Goal: Task Accomplishment & Management: Manage account settings

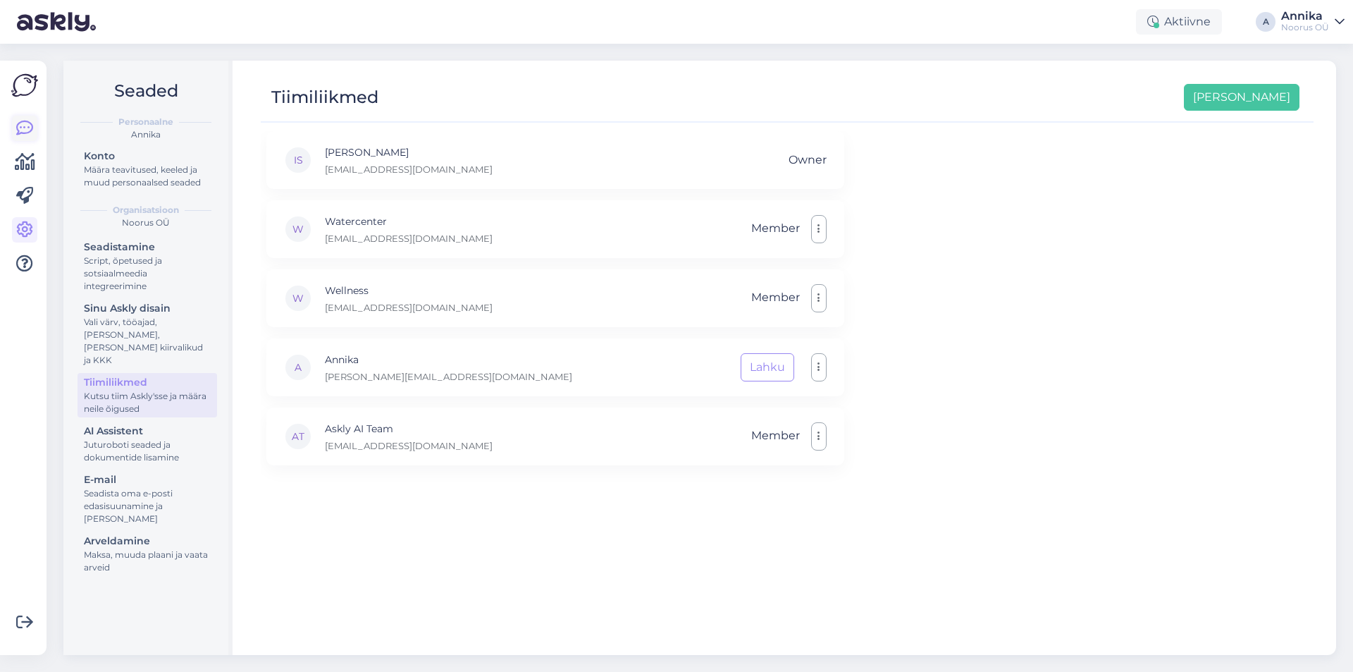
click at [19, 125] on icon at bounding box center [24, 128] width 17 height 17
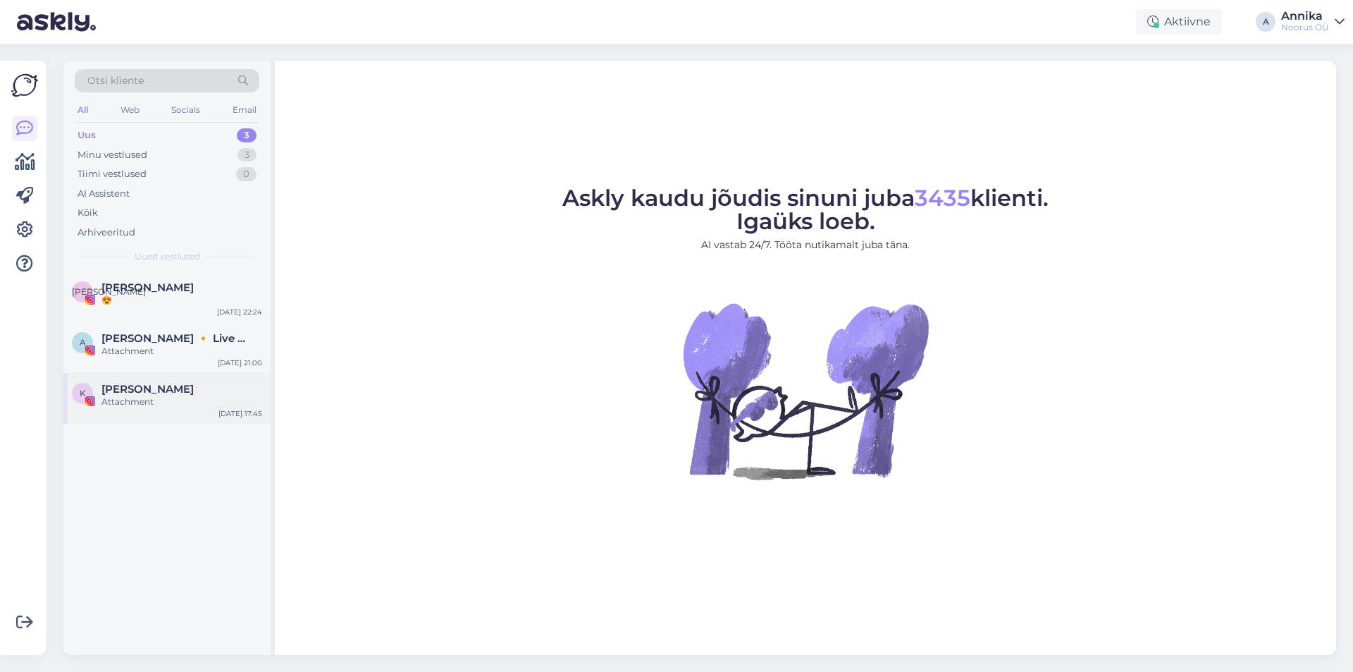
click at [181, 405] on div "Attachment" at bounding box center [181, 401] width 161 height 13
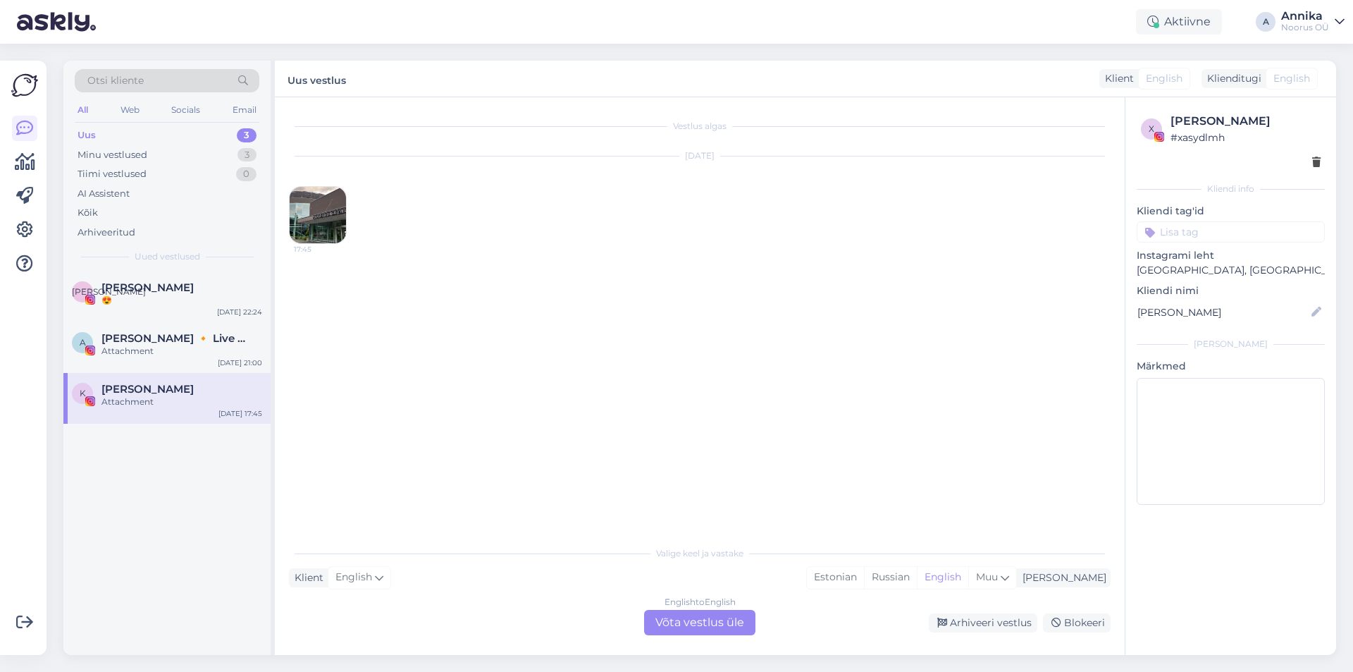
click at [322, 219] on img at bounding box center [318, 215] width 56 height 56
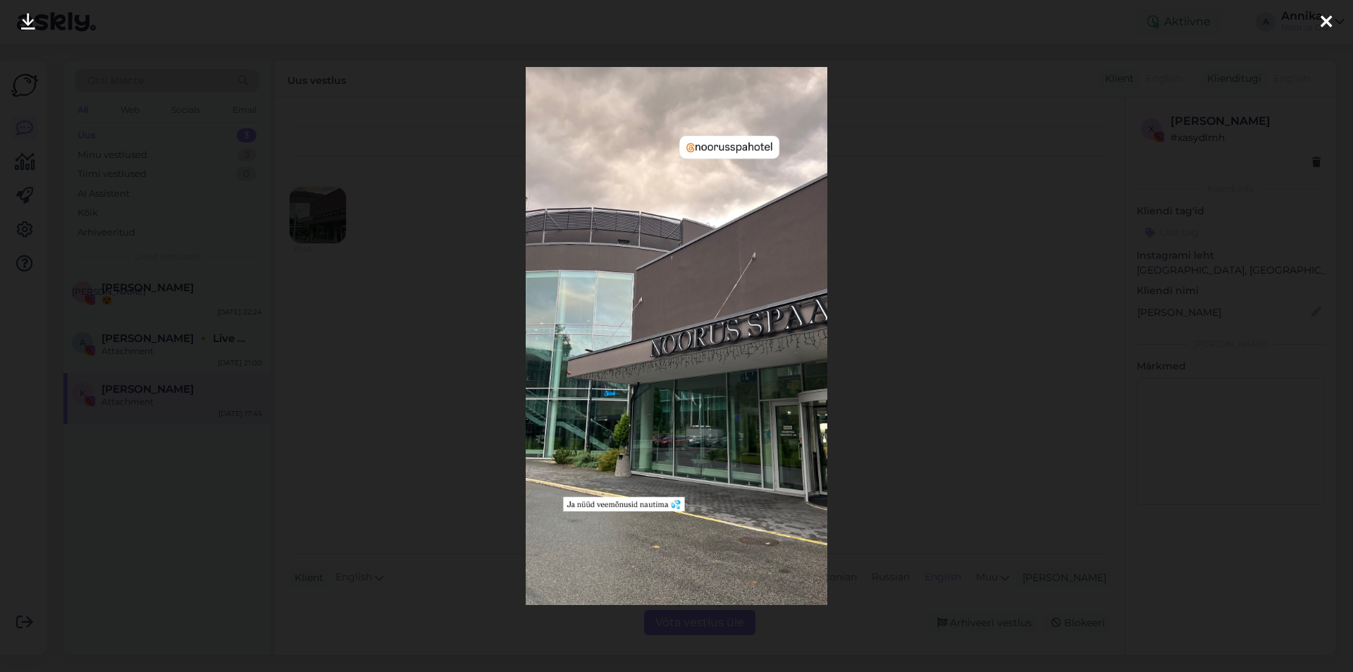
click at [947, 367] on div at bounding box center [676, 336] width 1353 height 672
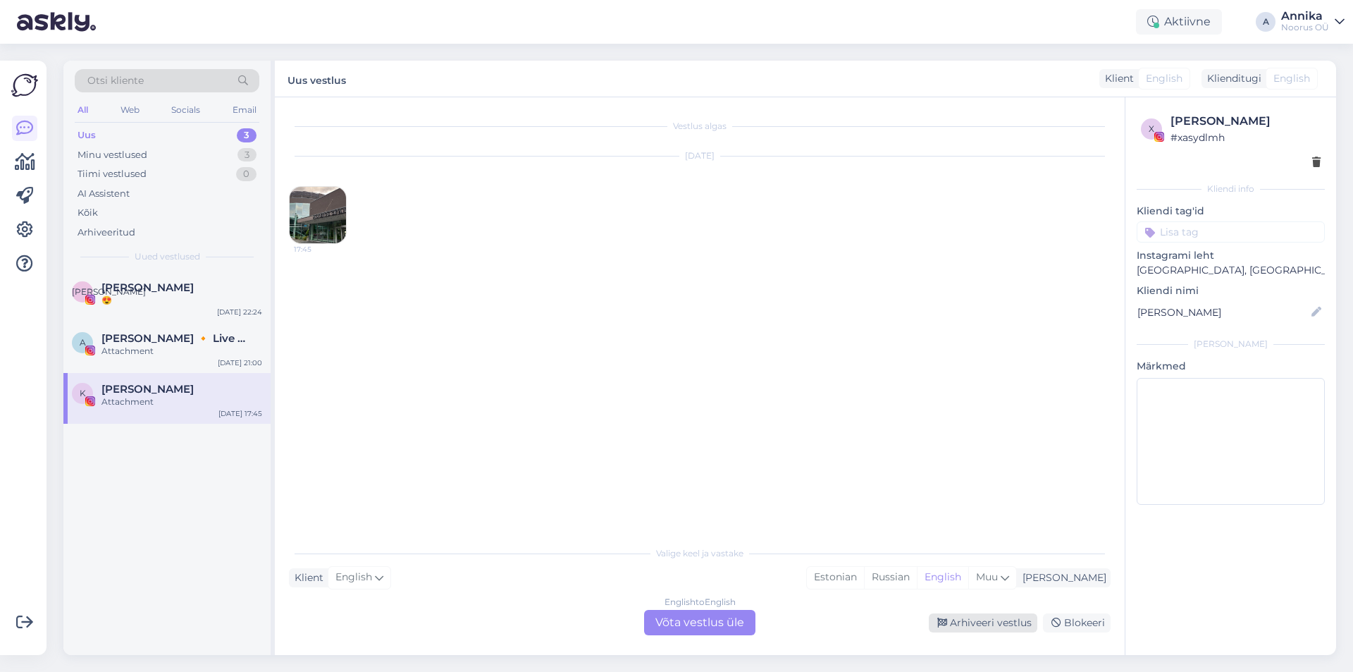
click at [1002, 622] on div "Arhiveeri vestlus" at bounding box center [983, 622] width 109 height 19
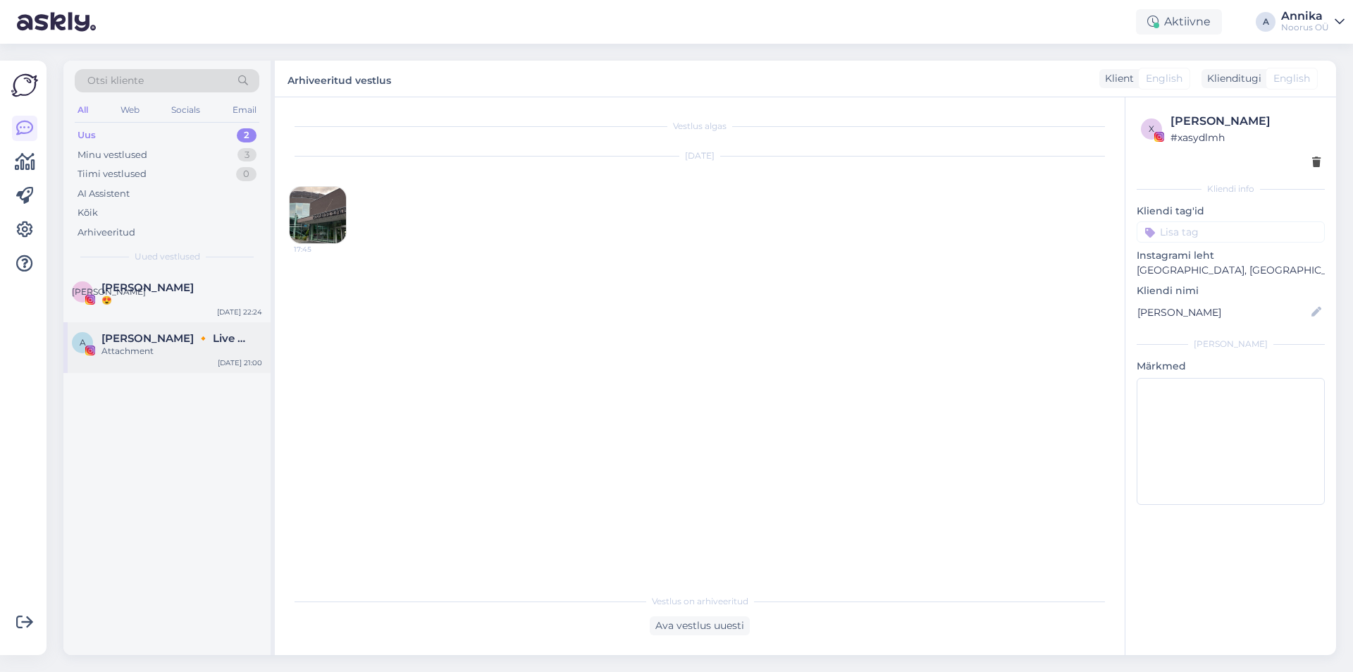
click at [205, 362] on div "A [PERSON_NAME] 🔸 Live music performer 🔸 [PERSON_NAME] Attachment [DATE] 21:00" at bounding box center [166, 347] width 207 height 51
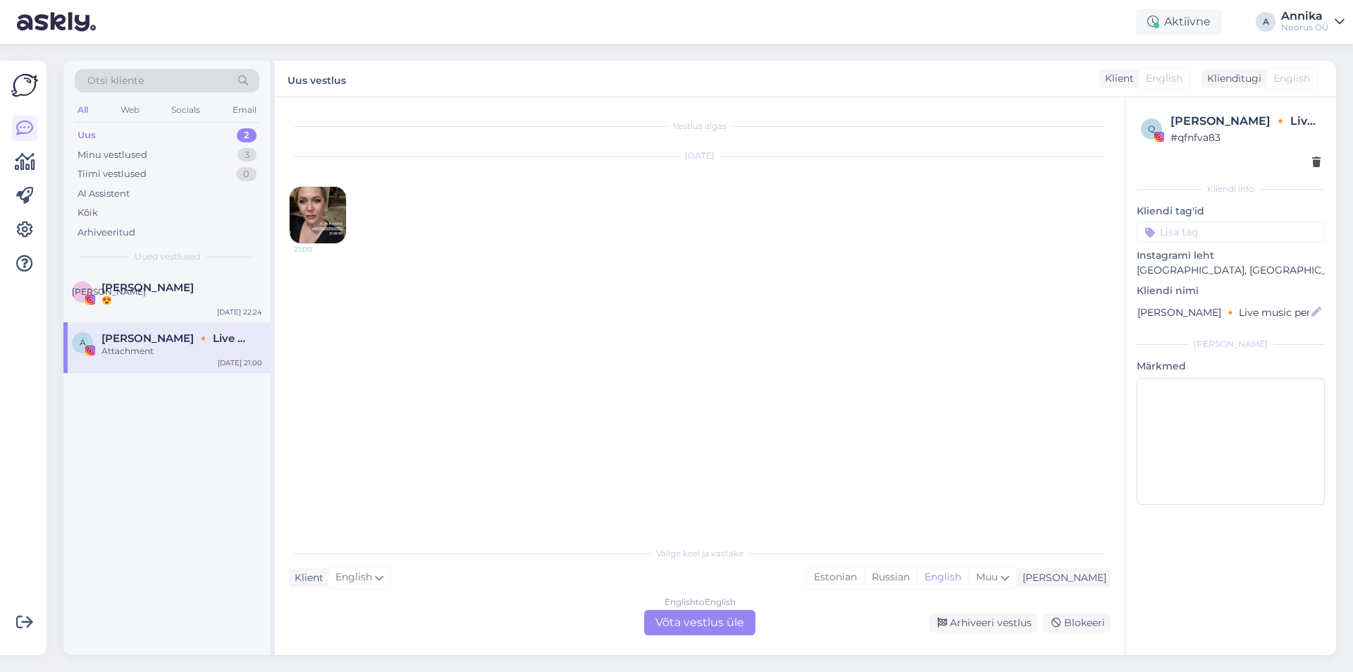
click at [323, 223] on img at bounding box center [318, 215] width 56 height 56
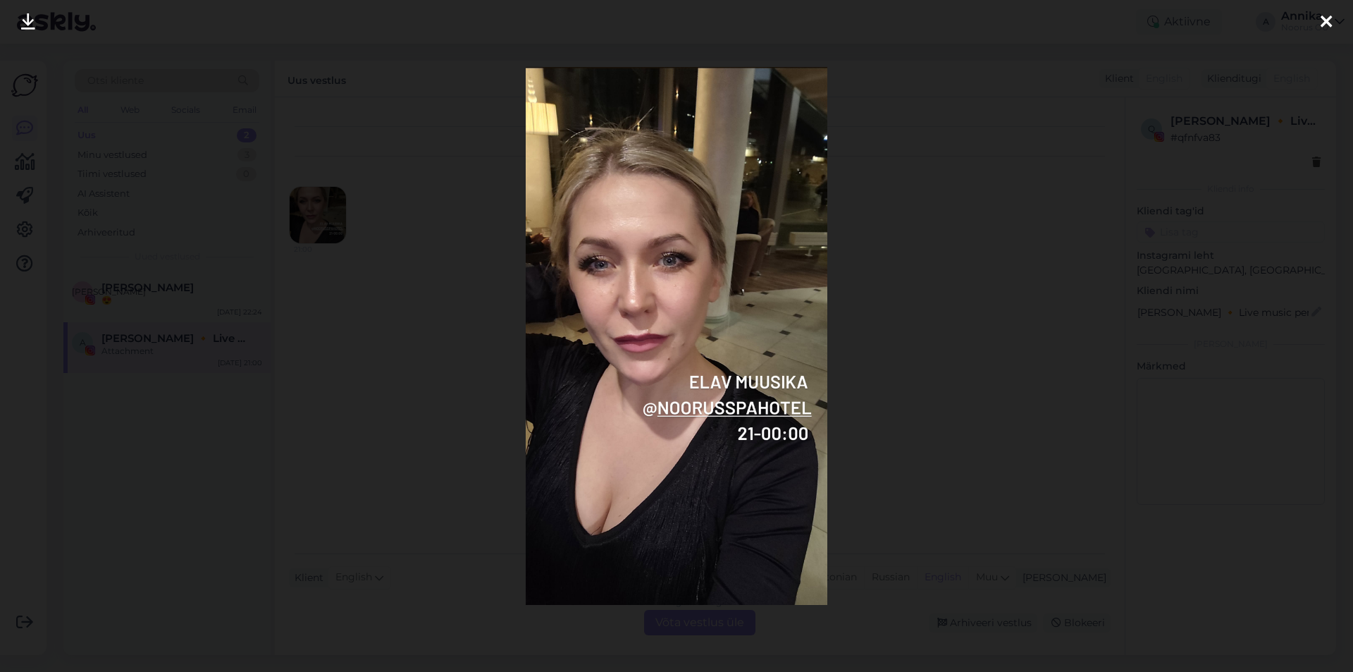
click at [944, 371] on div at bounding box center [676, 336] width 1353 height 672
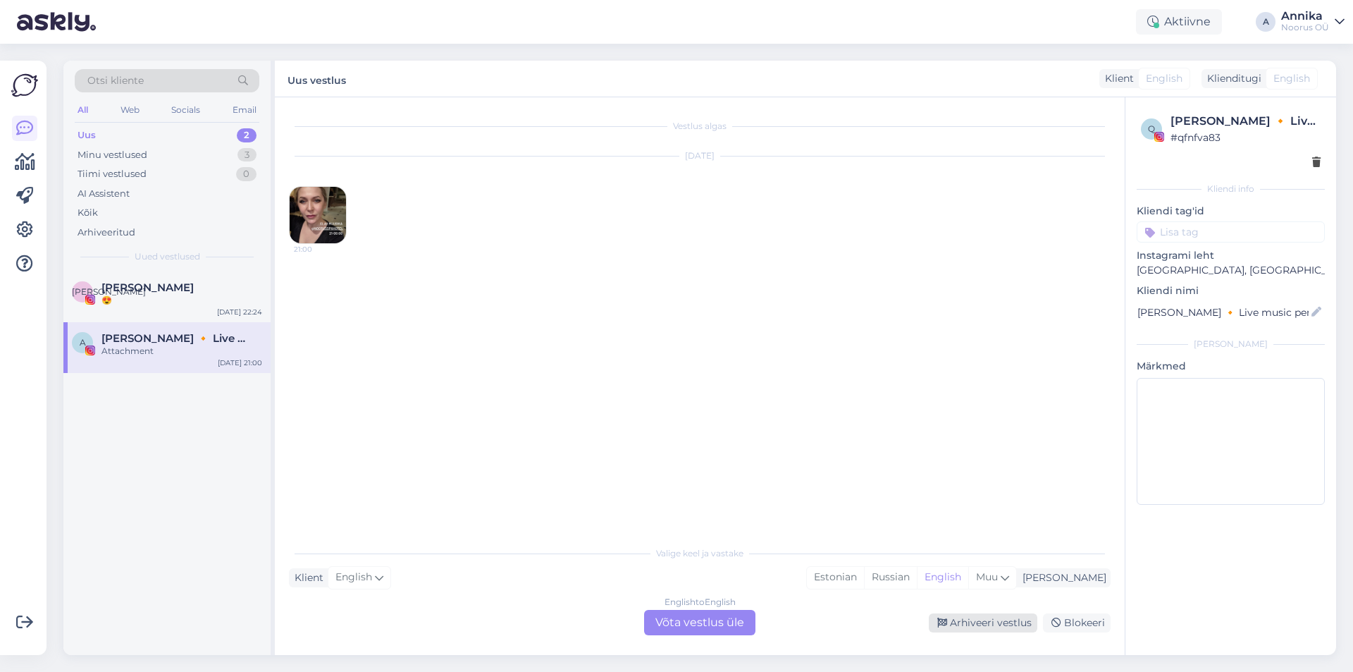
click at [1003, 622] on div "Arhiveeri vestlus" at bounding box center [983, 622] width 109 height 19
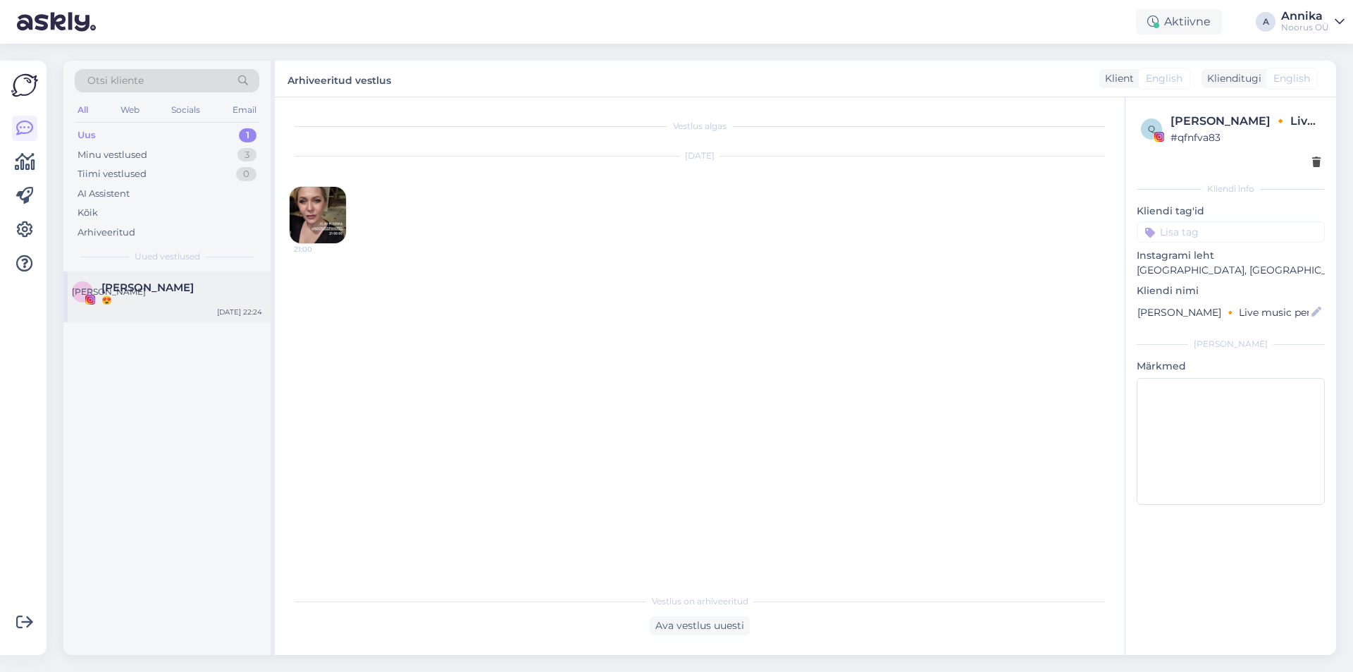
click at [174, 282] on span "[PERSON_NAME]" at bounding box center [147, 287] width 92 height 13
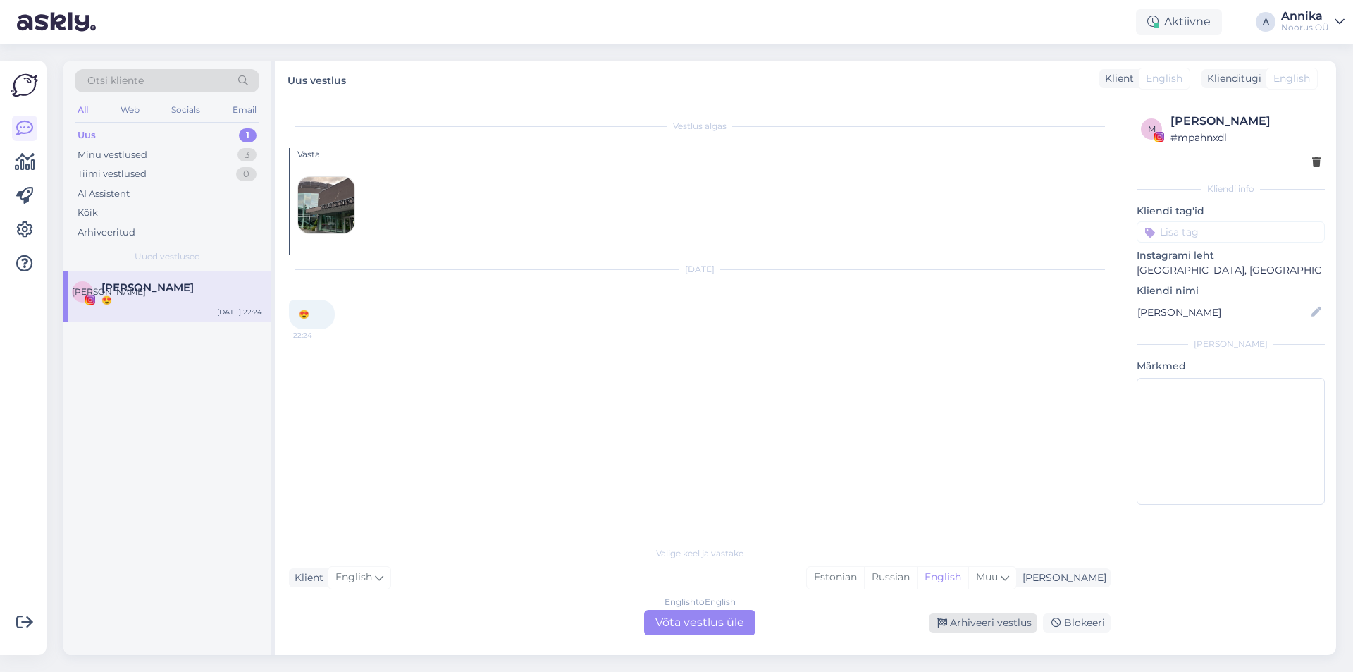
click at [960, 617] on div "Arhiveeri vestlus" at bounding box center [983, 622] width 109 height 19
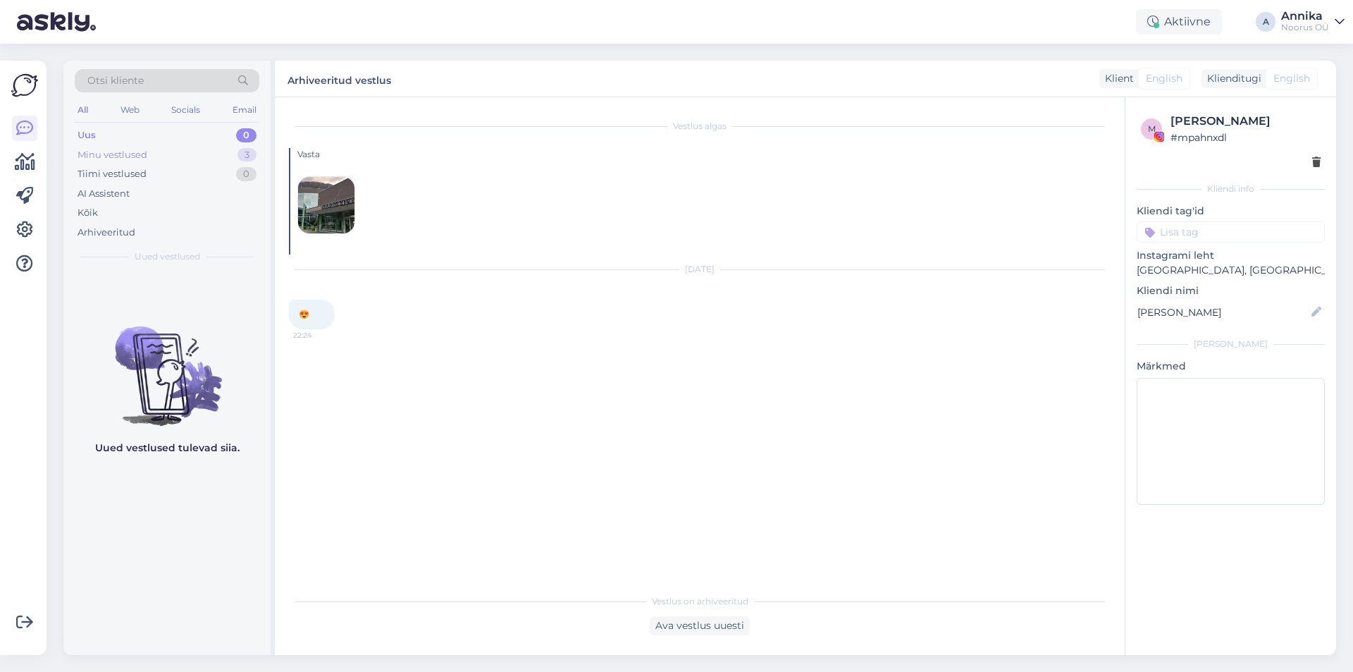
click at [169, 160] on div "Minu vestlused 3" at bounding box center [167, 155] width 185 height 20
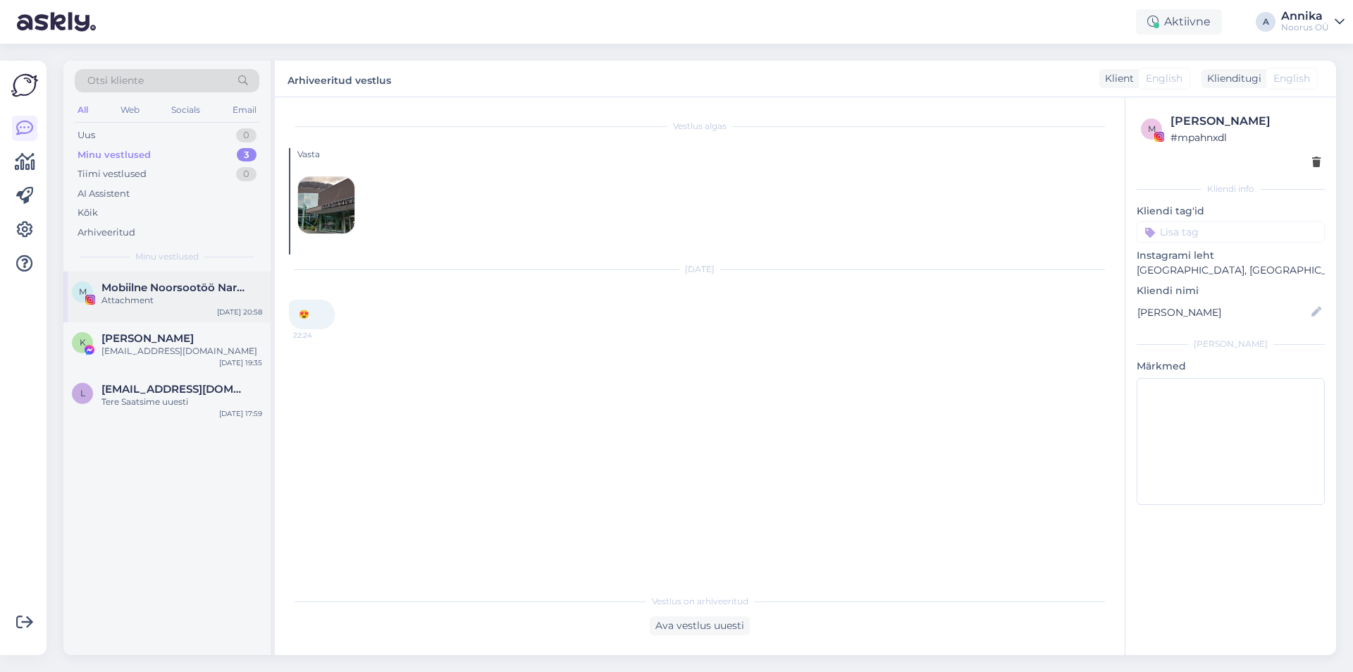
click at [202, 306] on div "Attachment" at bounding box center [181, 300] width 161 height 13
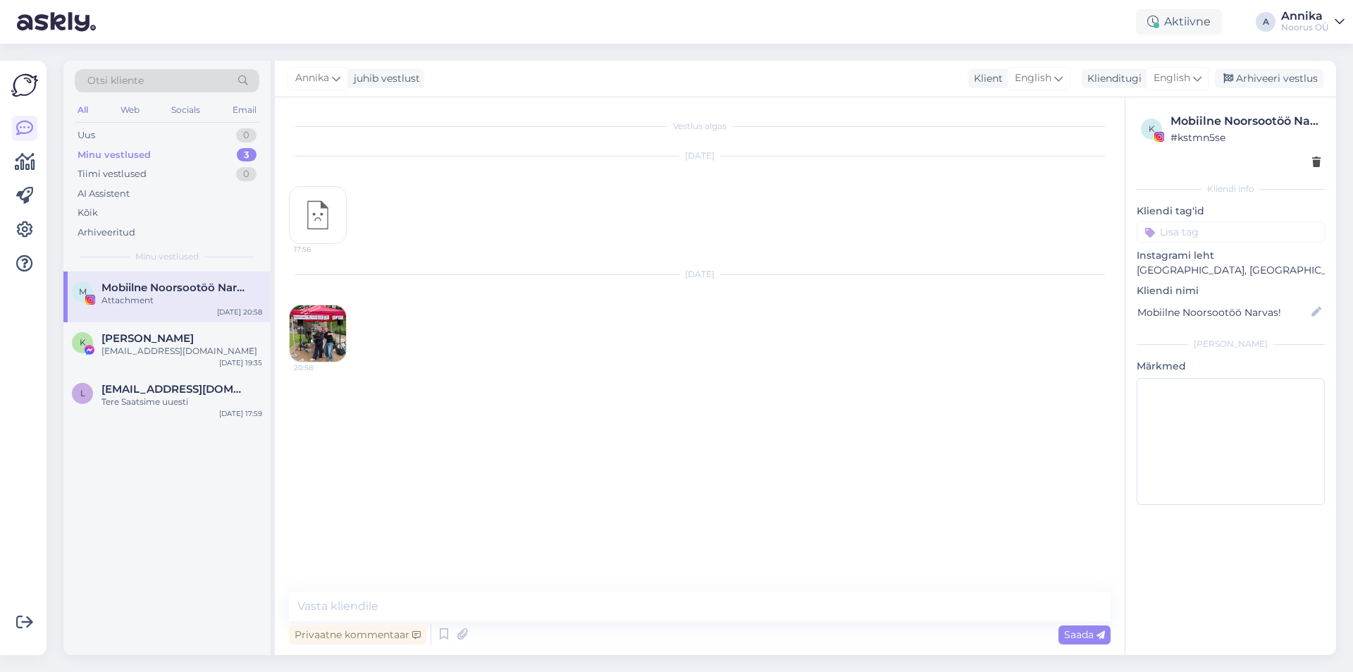
click at [334, 345] on img at bounding box center [318, 333] width 56 height 56
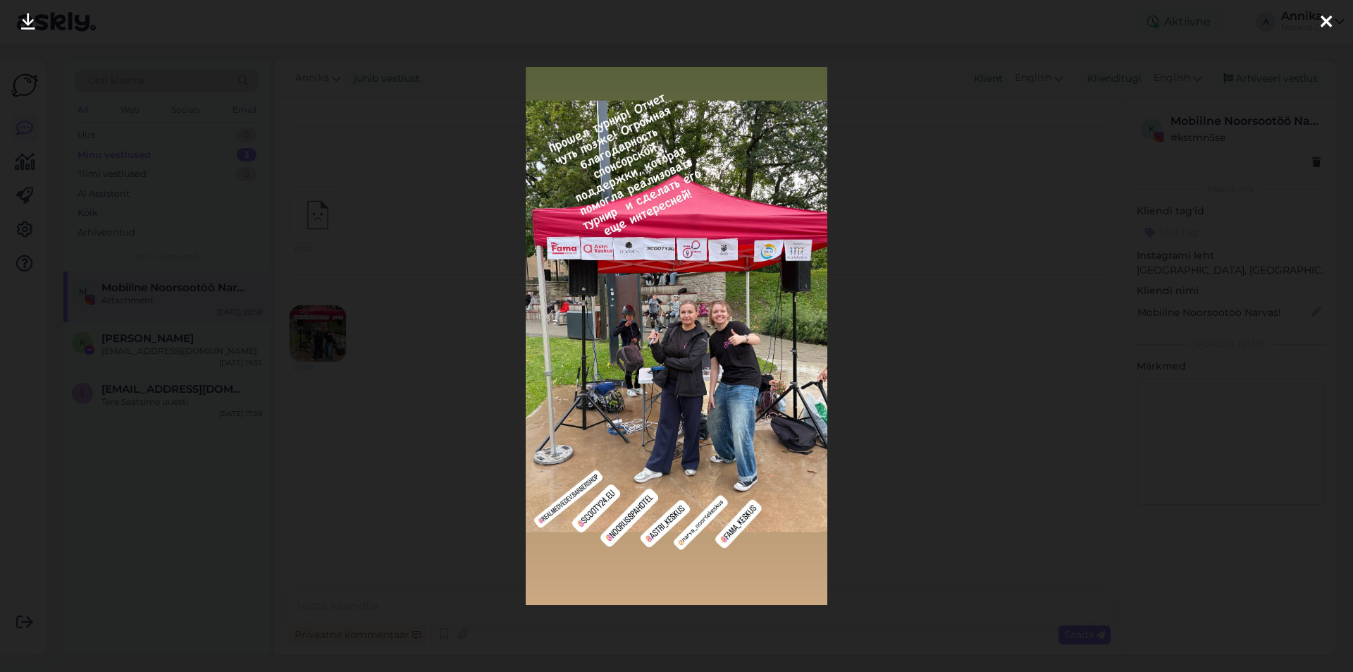
click at [937, 351] on div at bounding box center [676, 336] width 1353 height 672
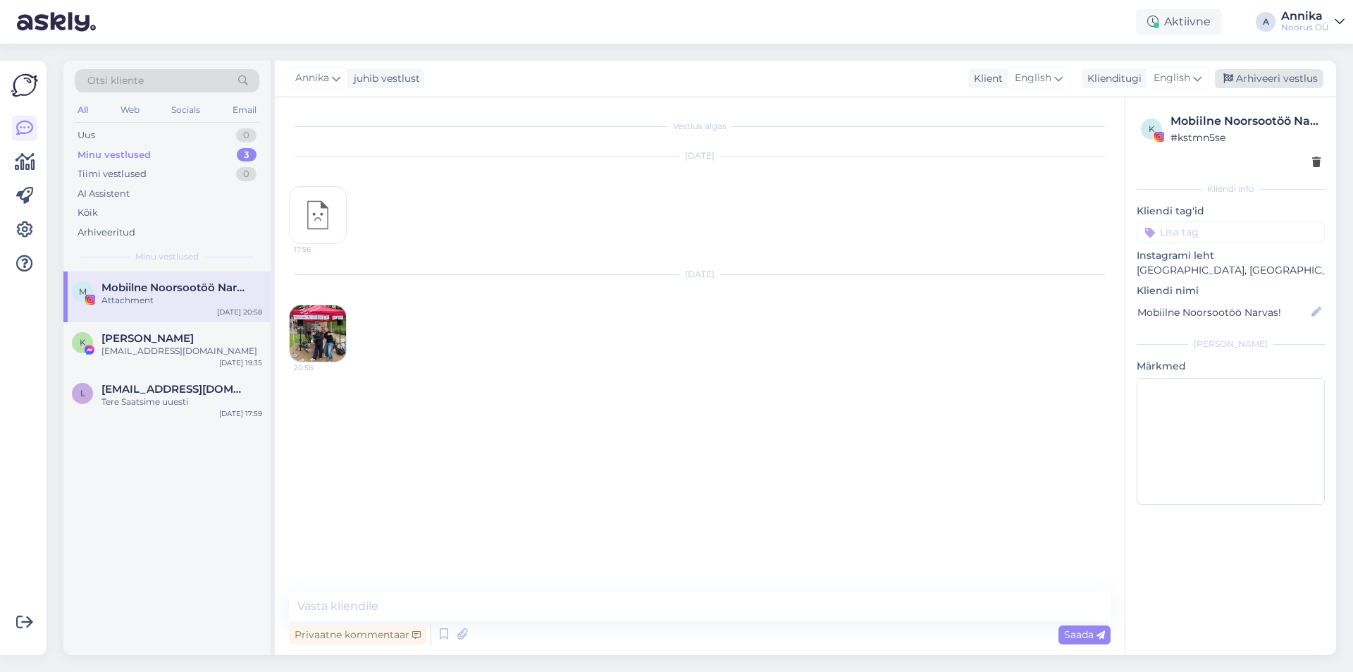
click at [1301, 77] on div "Arhiveeri vestlus" at bounding box center [1269, 78] width 109 height 19
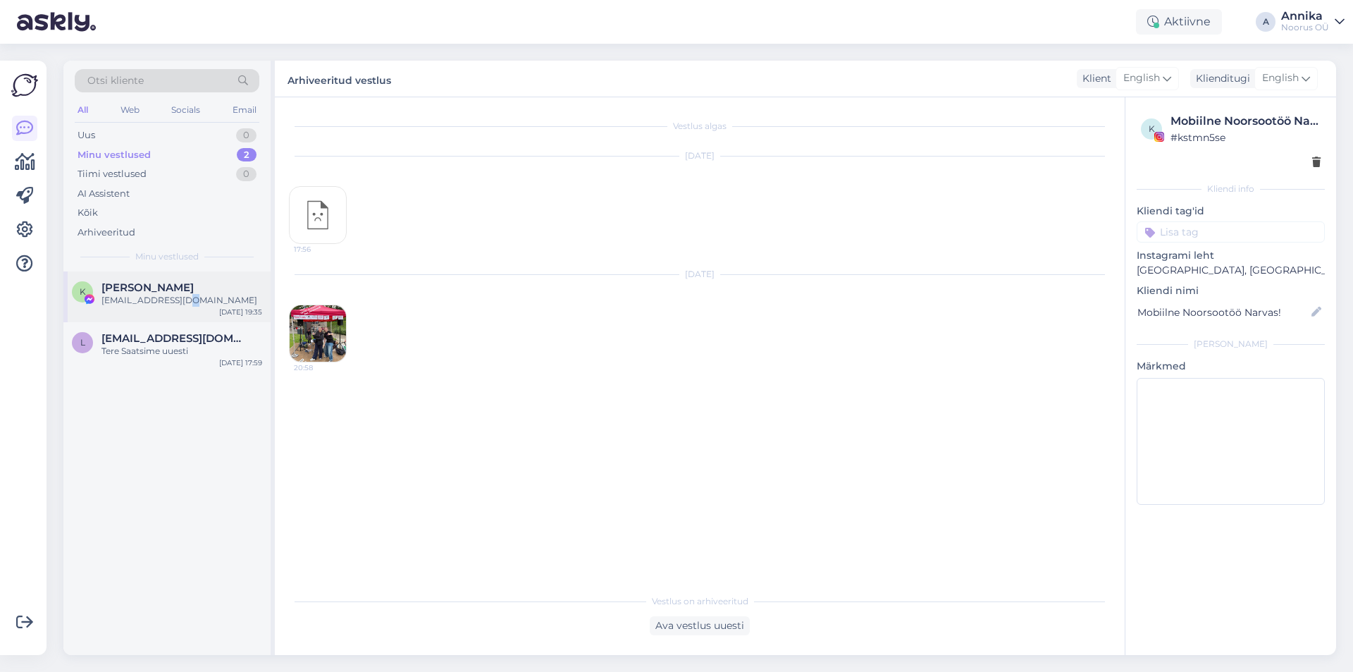
click at [187, 309] on div "K [PERSON_NAME] [PERSON_NAME][EMAIL_ADDRESS][DOMAIN_NAME] [DATE] 19:35" at bounding box center [166, 296] width 207 height 51
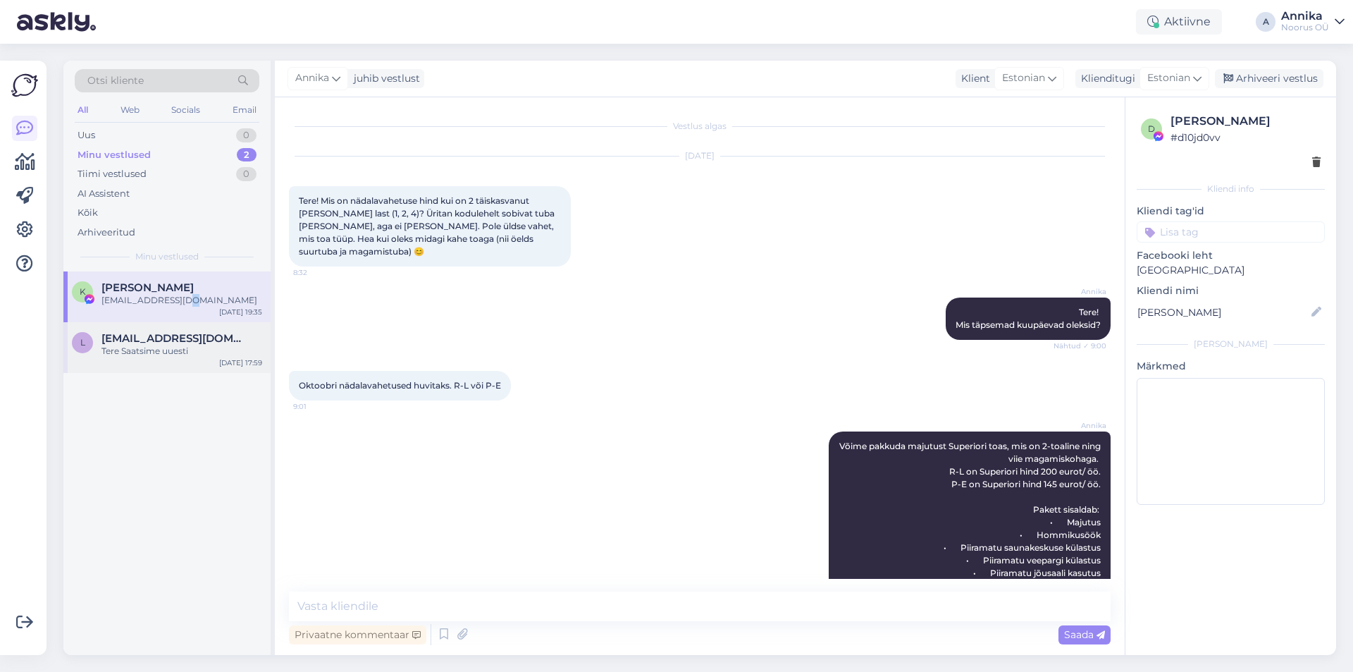
scroll to position [1496, 0]
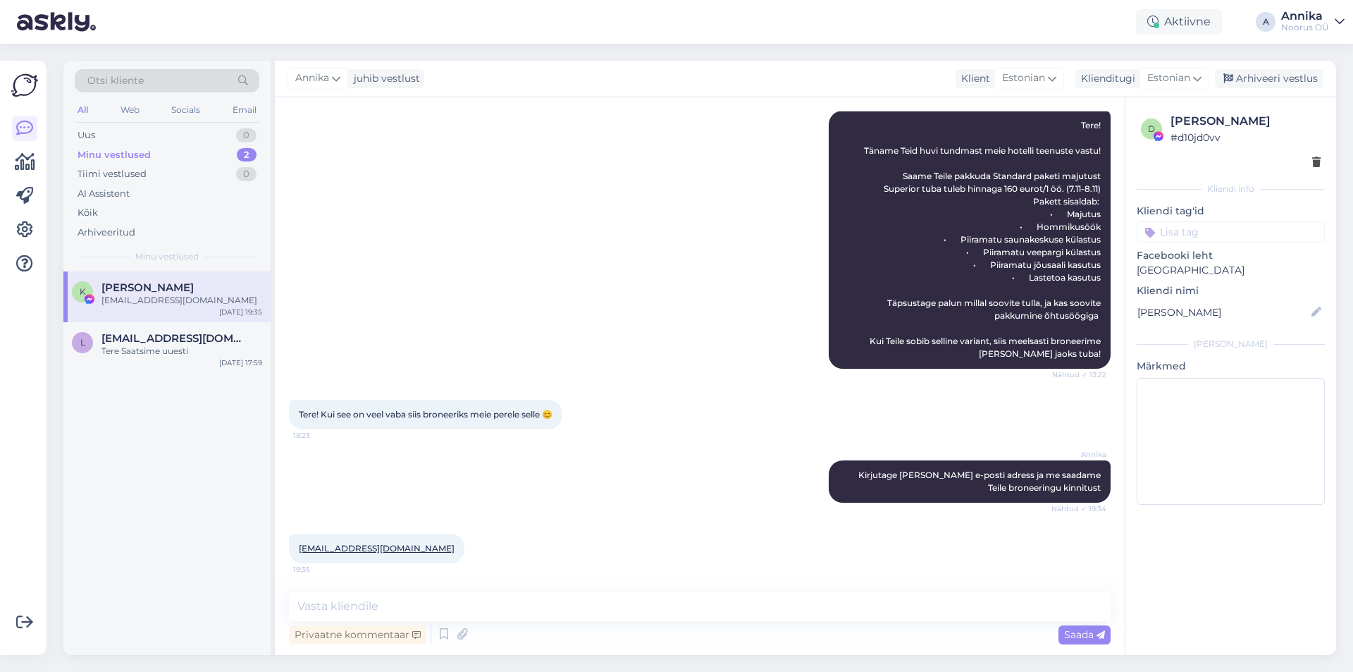
click at [525, 362] on div "[PERSON_NAME]! Täname Teid huvi tundmast meie hotelli teenuste vastu! Saame Tei…" at bounding box center [700, 239] width 822 height 289
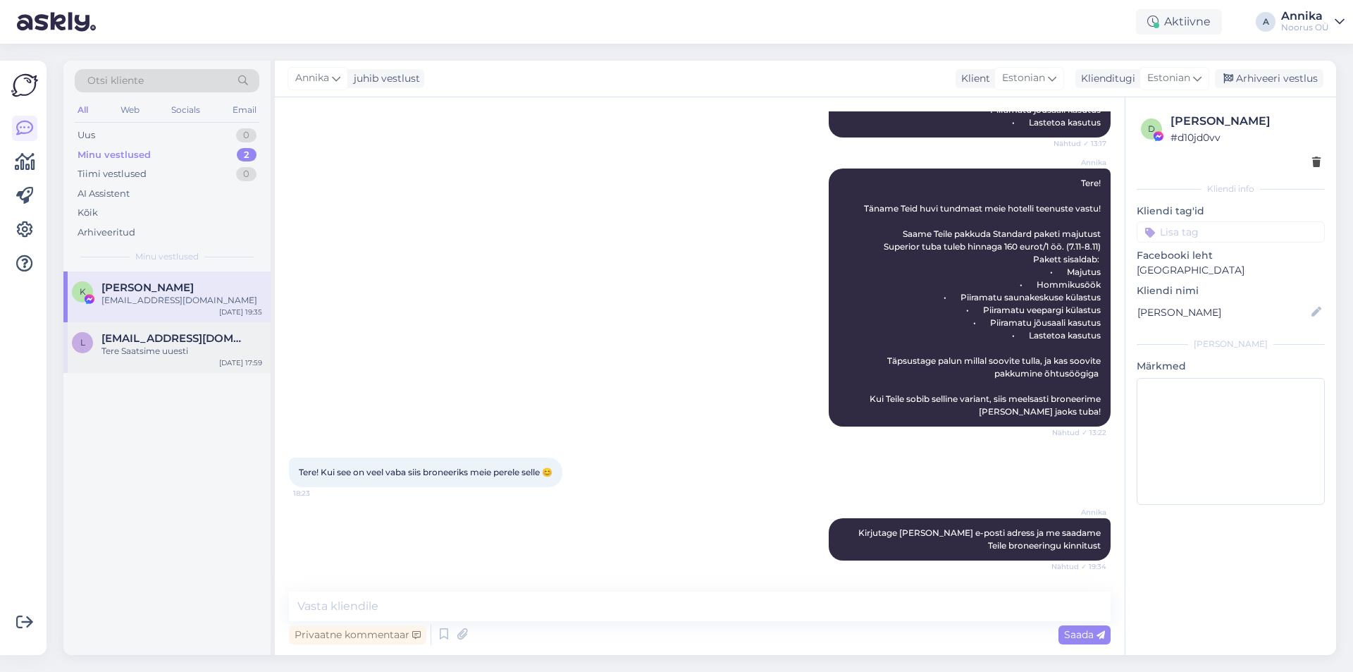
click at [211, 353] on div "Tere Saatsime uuesti" at bounding box center [181, 351] width 161 height 13
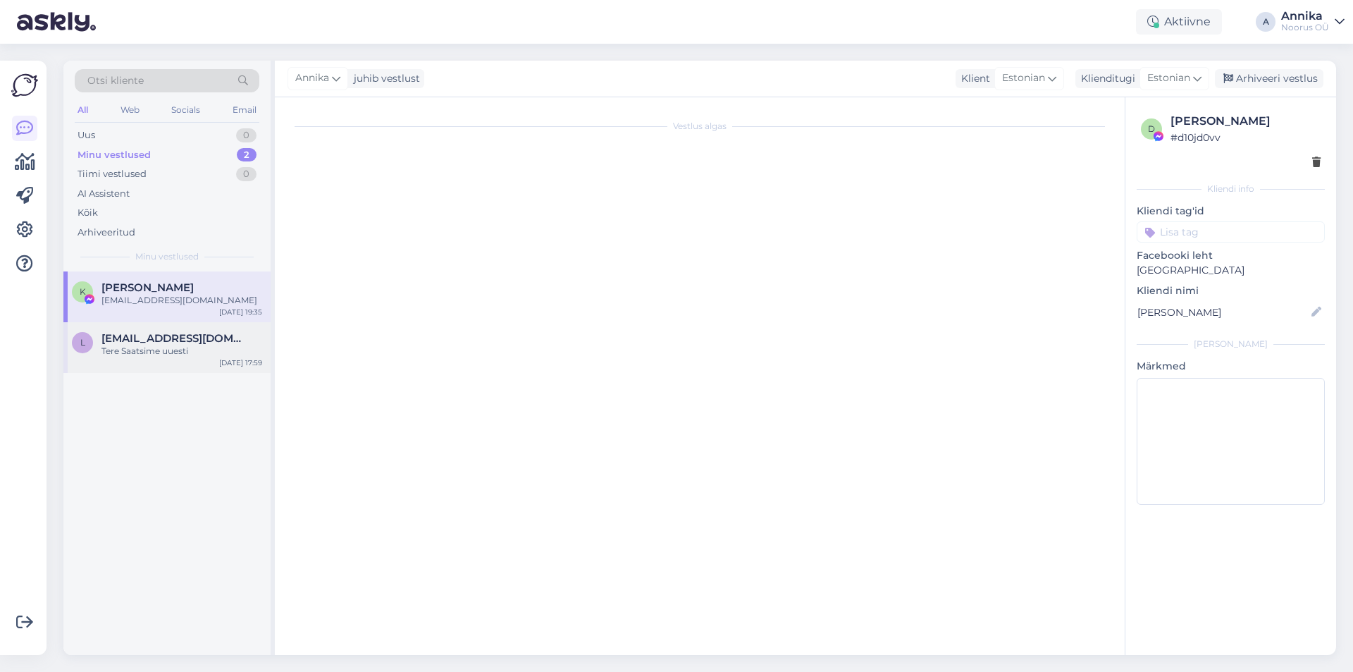
scroll to position [290, 0]
